Goal: Transaction & Acquisition: Purchase product/service

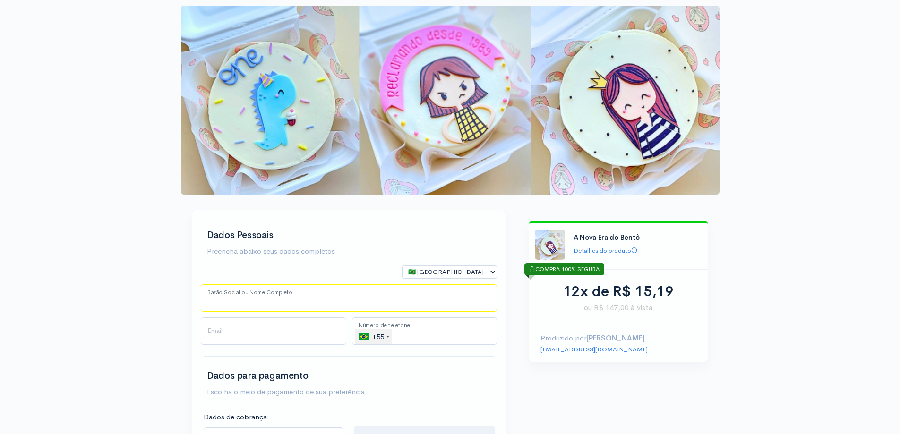
click at [243, 299] on input "Razão Social ou Nome Completo" at bounding box center [349, 297] width 296 height 27
type input "[PERSON_NAME]"
type input "[EMAIL_ADDRESS][DOMAIN_NAME]"
type input "[PHONE_NUMBER]"
select select "SP"
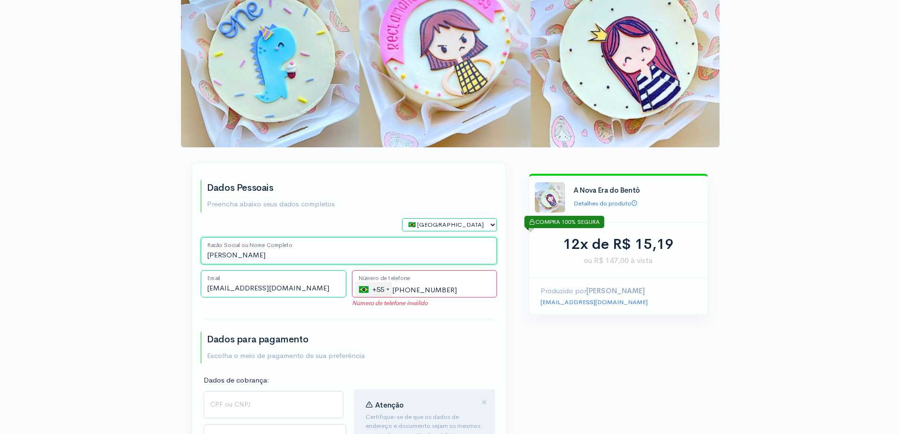
scroll to position [94, 0]
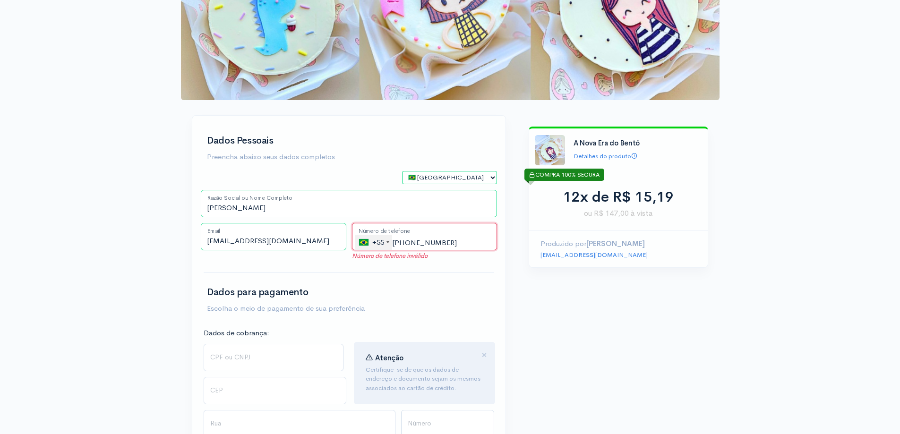
drag, startPoint x: 449, startPoint y: 243, endPoint x: 408, endPoint y: 240, distance: 41.7
click at [408, 240] on input "[PHONE_NUMBER]" at bounding box center [425, 236] width 146 height 27
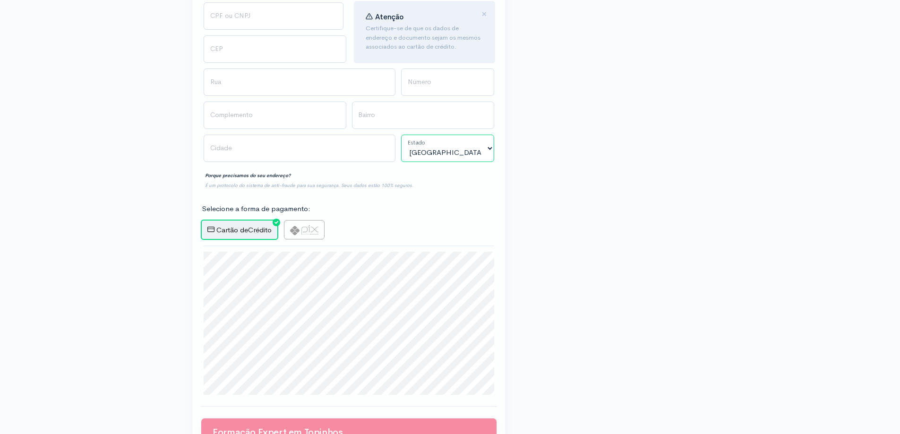
scroll to position [142, 0]
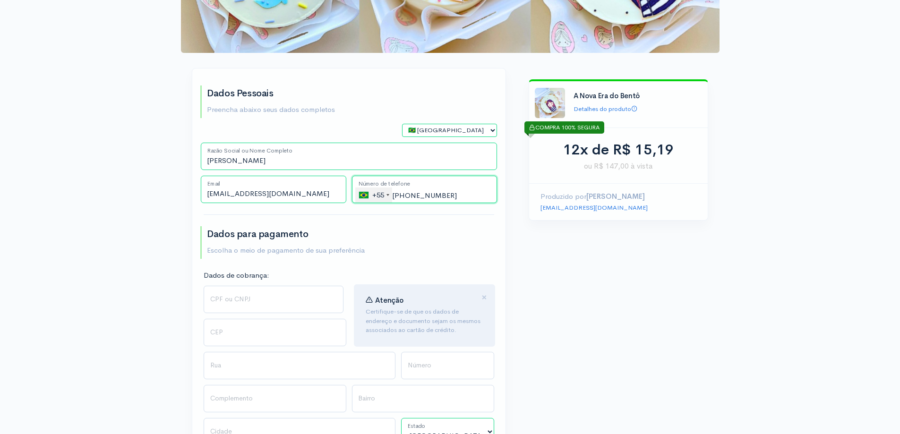
type input "[PHONE_NUMBER]"
click at [252, 302] on input "CPF ou CNPJ" at bounding box center [274, 299] width 140 height 27
type input "245.854.828-81"
click at [271, 334] on input "CEP" at bounding box center [275, 332] width 143 height 27
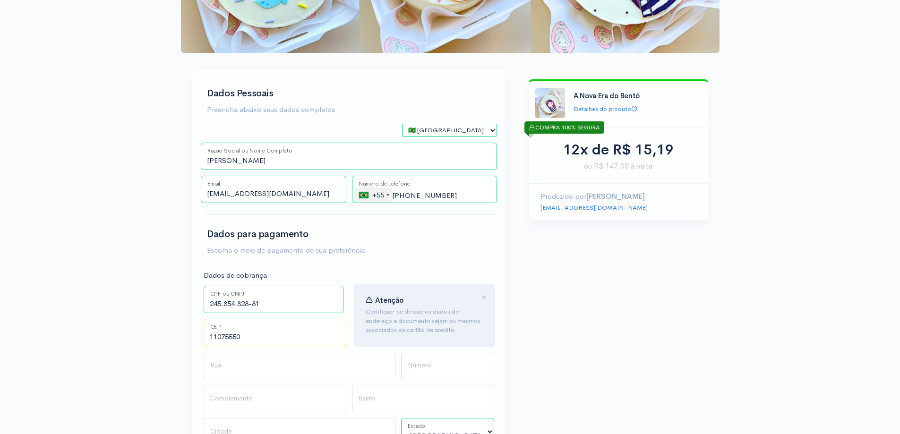
type input "11075550"
click at [237, 360] on input "Rua" at bounding box center [300, 365] width 192 height 27
type input "Rua [PERSON_NAME]"
type input "Vila Belmiro"
type input "[PERSON_NAME]"
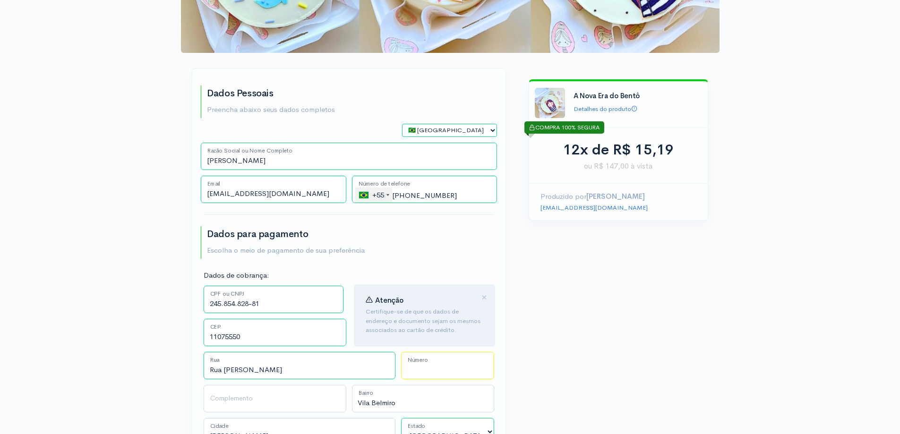
click at [479, 370] on input "Número" at bounding box center [447, 365] width 93 height 27
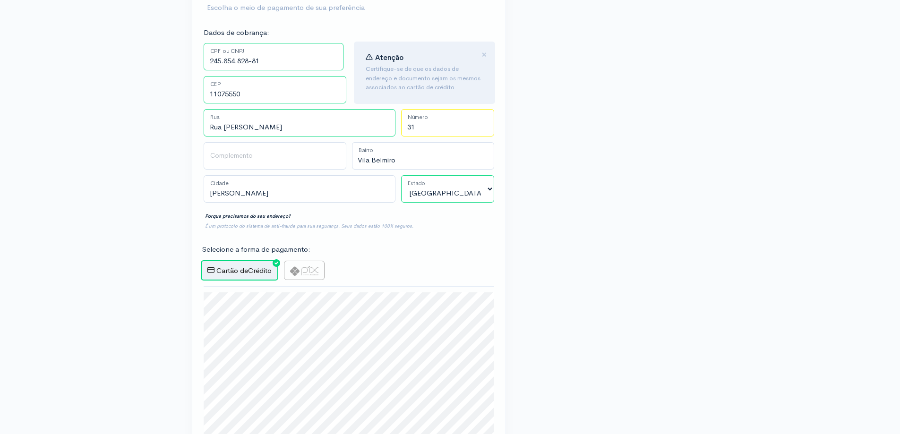
scroll to position [432, 0]
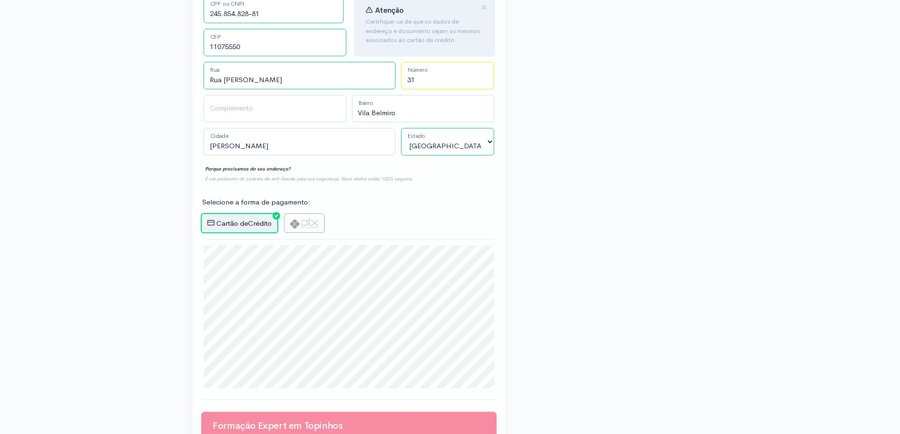
type input "31"
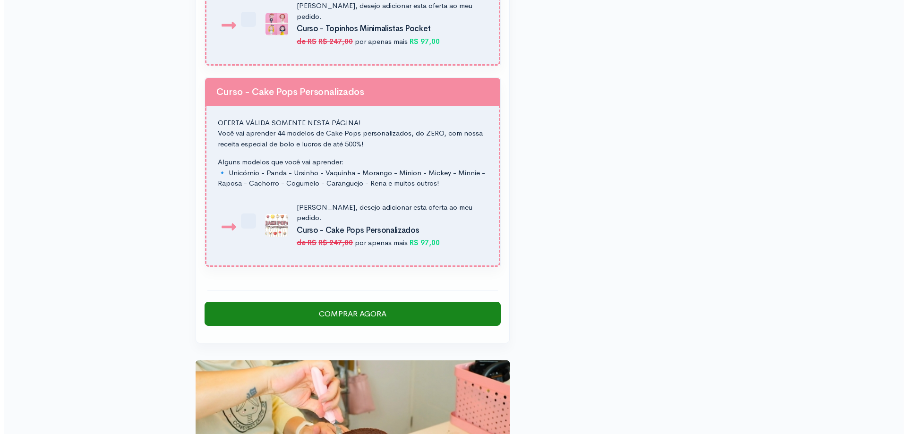
scroll to position [1471, 0]
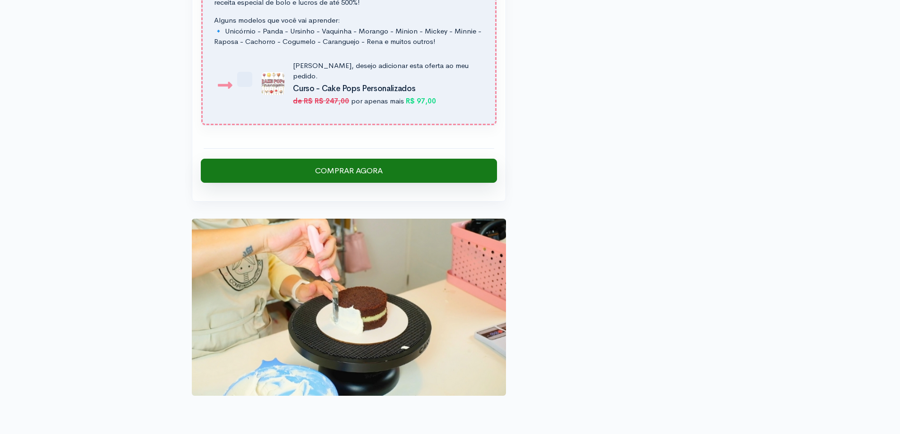
click at [378, 159] on input "Comprar Agora" at bounding box center [349, 171] width 296 height 25
